Goal: Task Accomplishment & Management: Manage account settings

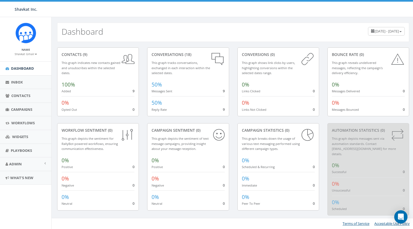
click at [27, 53] on small "Shavkat Gmail" at bounding box center [26, 54] width 22 height 4
click at [24, 69] on link "Sign Out" at bounding box center [28, 69] width 44 height 7
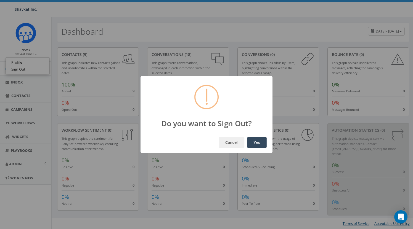
click at [254, 145] on button "Yes" at bounding box center [257, 142] width 20 height 11
